Goal: Find specific fact: Find specific fact

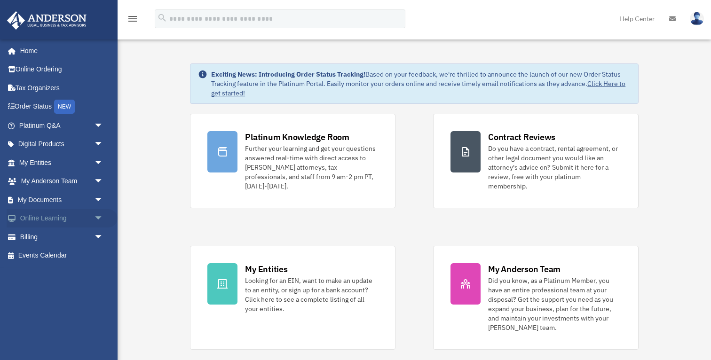
click at [47, 215] on link "Online Learning arrow_drop_down" at bounding box center [62, 218] width 111 height 19
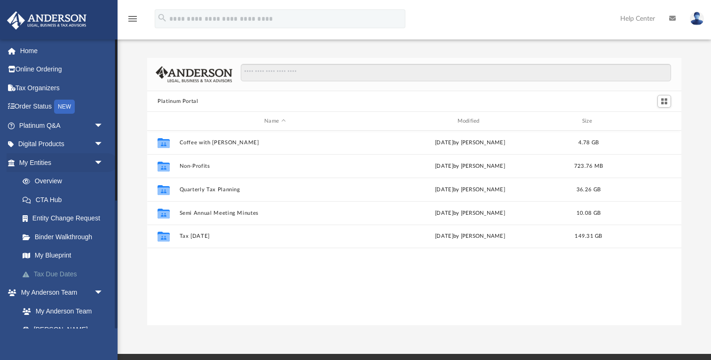
scroll to position [214, 534]
click at [47, 196] on link "CTA Hub" at bounding box center [65, 199] width 104 height 19
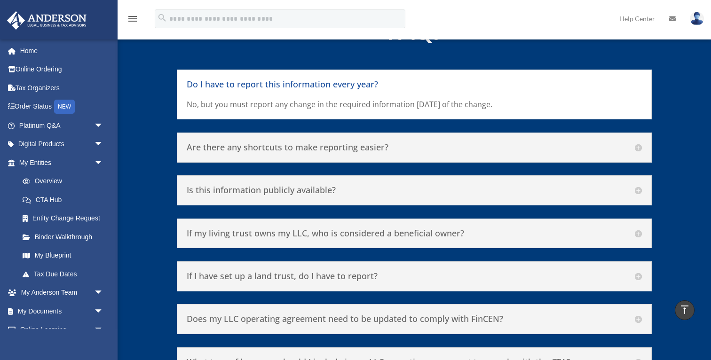
scroll to position [4132, 0]
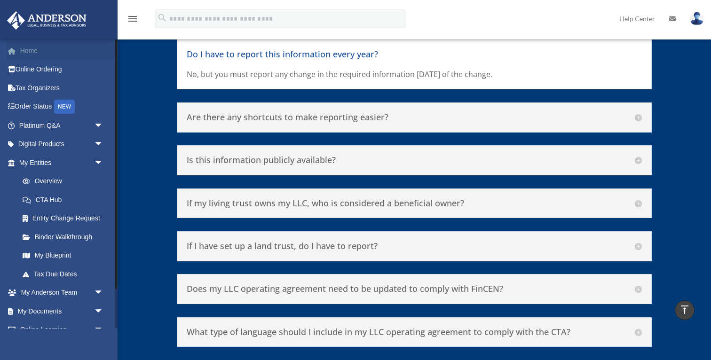
click at [27, 54] on link "Home" at bounding box center [62, 50] width 111 height 19
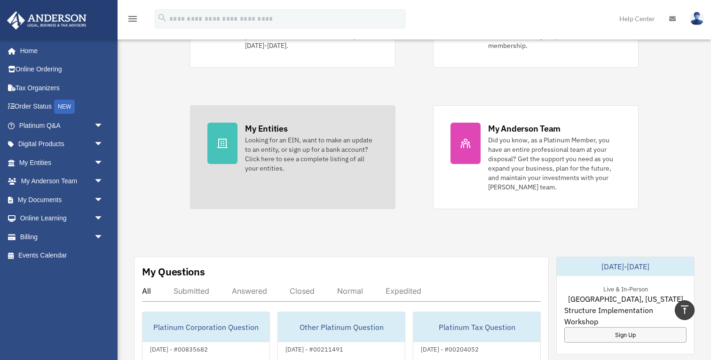
scroll to position [141, 0]
click at [264, 122] on div "My Entities" at bounding box center [266, 128] width 42 height 12
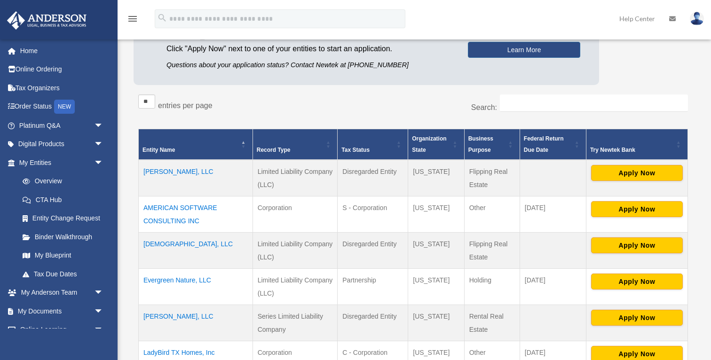
scroll to position [120, 0]
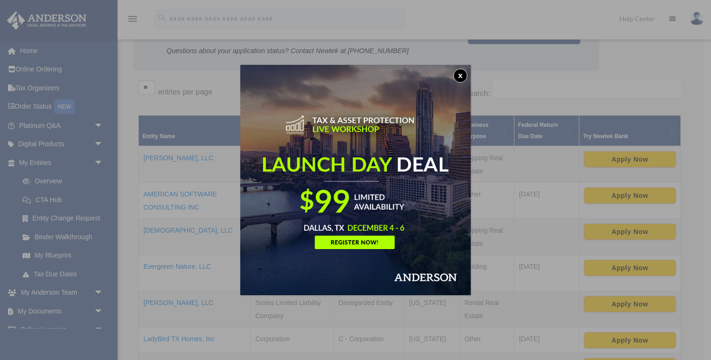
click at [459, 77] on button "x" at bounding box center [460, 76] width 14 height 14
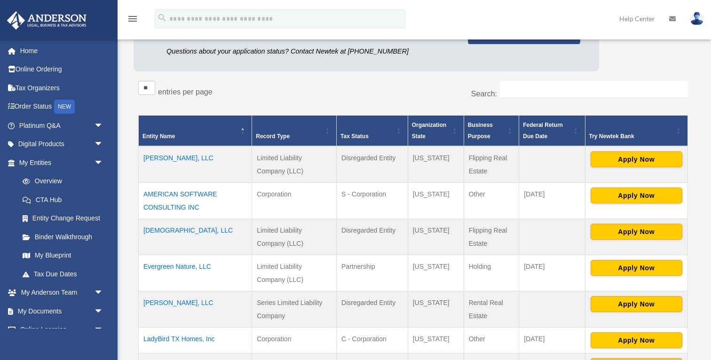
click at [173, 195] on td "AMERICAN SOFTWARE CONSULTING INC" at bounding box center [195, 201] width 113 height 36
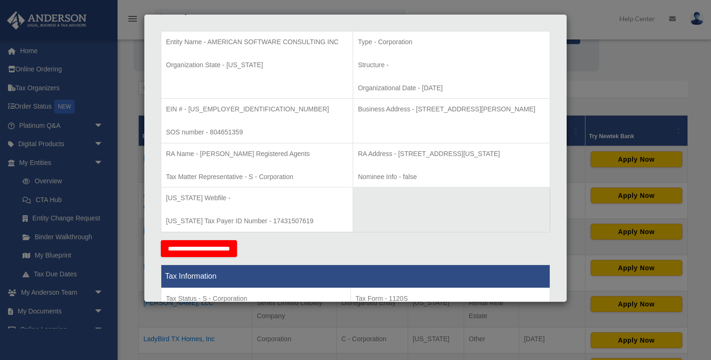
scroll to position [204, 0]
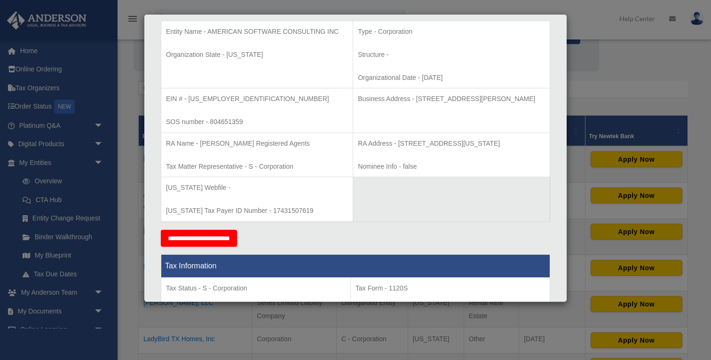
drag, startPoint x: 384, startPoint y: 116, endPoint x: 342, endPoint y: 100, distance: 44.3
click at [353, 100] on td "Business Address - [STREET_ADDRESS][PERSON_NAME]" at bounding box center [451, 110] width 197 height 45
copy p "Business Address - [STREET_ADDRESS][PERSON_NAME]"
click at [618, 91] on div "Details × Articles Sent Organizational Date" at bounding box center [355, 180] width 711 height 360
